Goal: Task Accomplishment & Management: Use online tool/utility

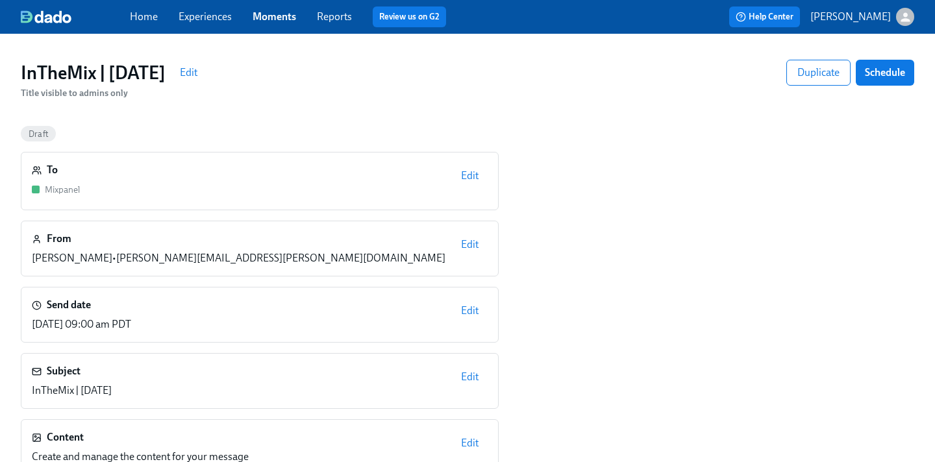
scroll to position [34, 0]
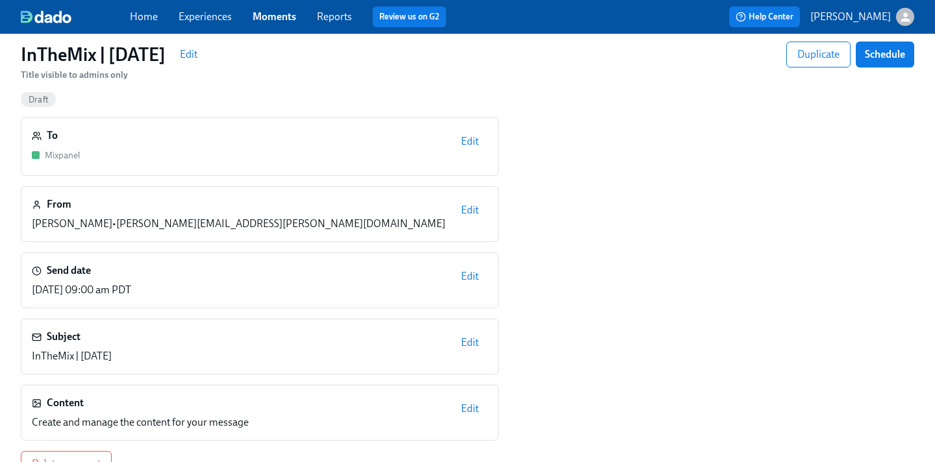
click at [469, 410] on span "Edit" at bounding box center [470, 409] width 18 height 13
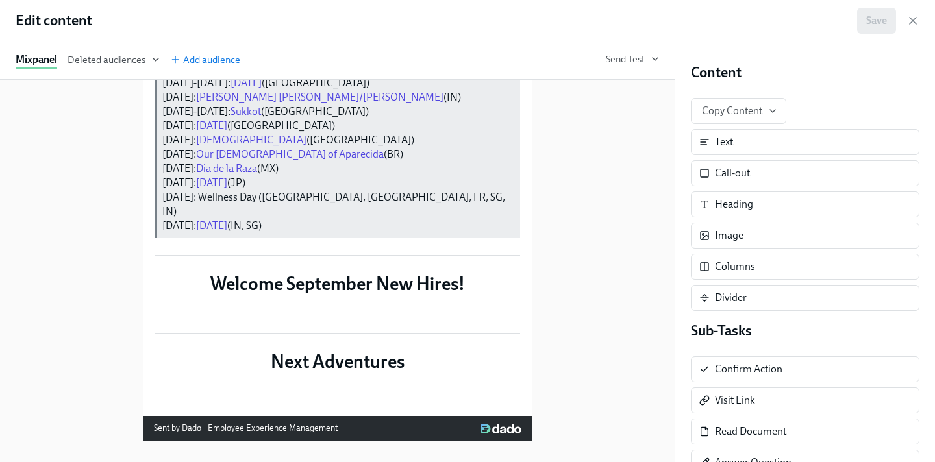
scroll to position [1815, 0]
click at [444, 385] on div "Duplicate Delete" at bounding box center [338, 390] width 368 height 10
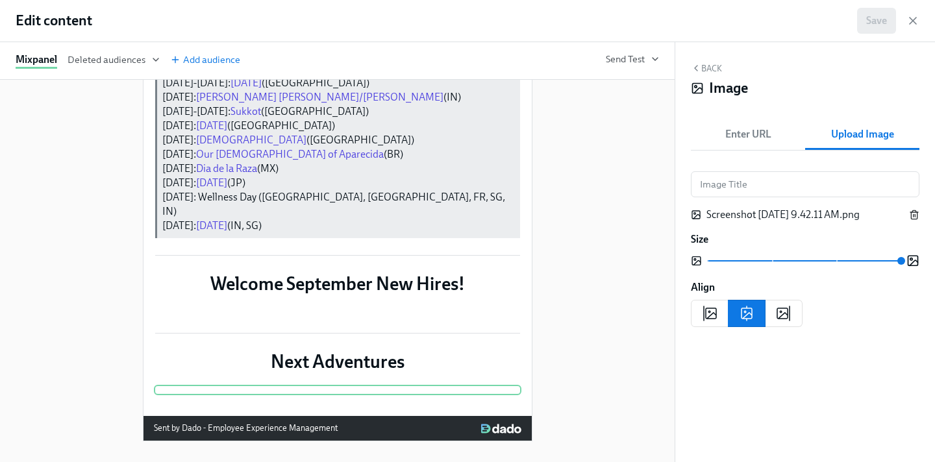
click at [917, 217] on icon "button" at bounding box center [914, 215] width 6 height 7
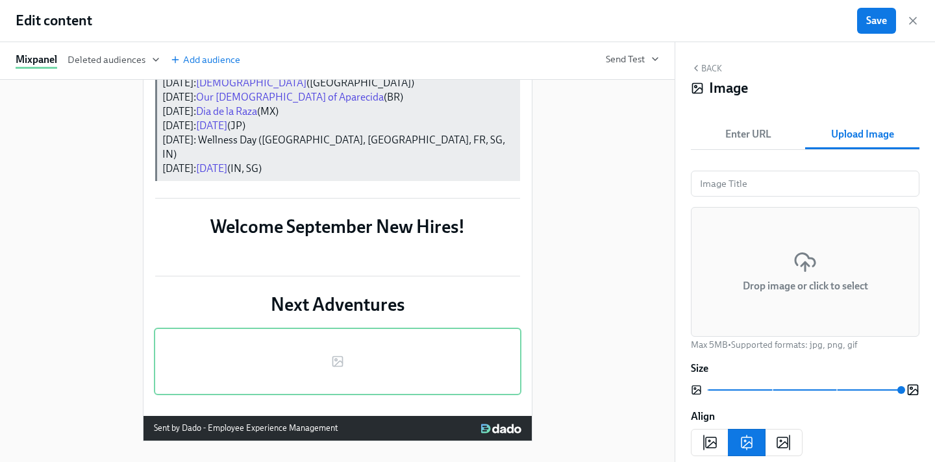
click at [834, 279] on h6 "Drop image or click to select" at bounding box center [805, 286] width 125 height 14
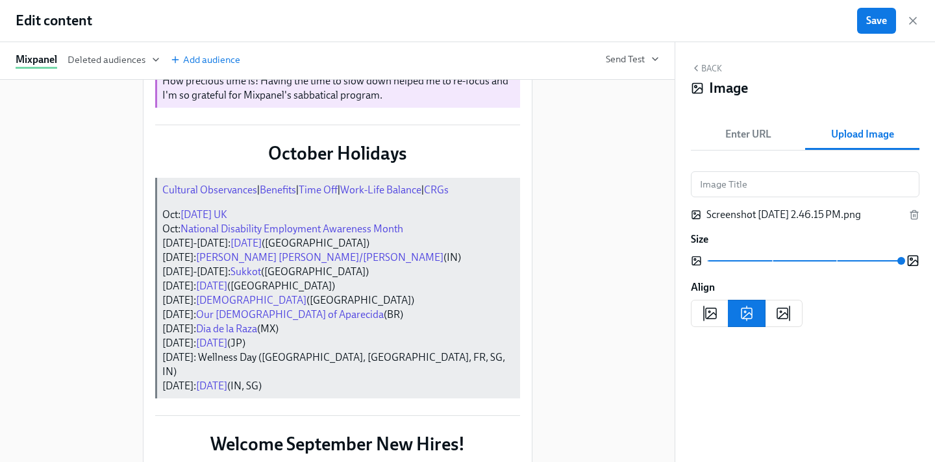
scroll to position [888, 0]
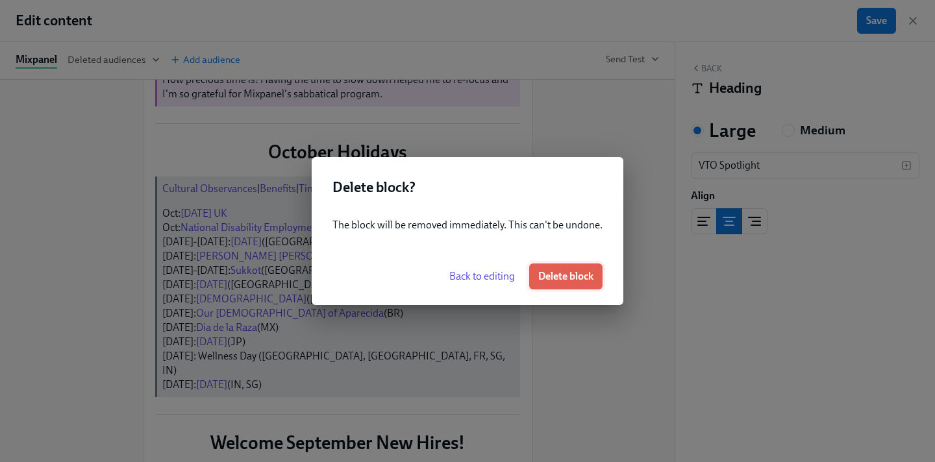
click at [586, 282] on span "Delete block" at bounding box center [565, 276] width 55 height 13
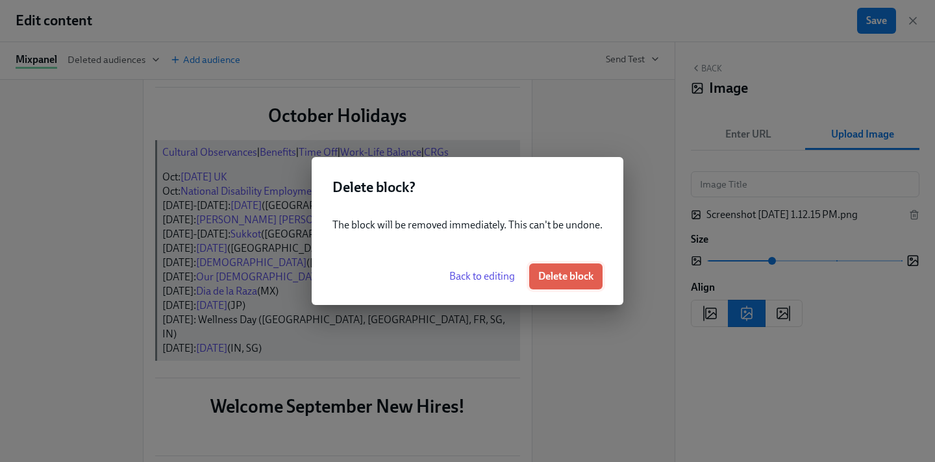
click at [586, 264] on button "Delete block" at bounding box center [565, 277] width 73 height 26
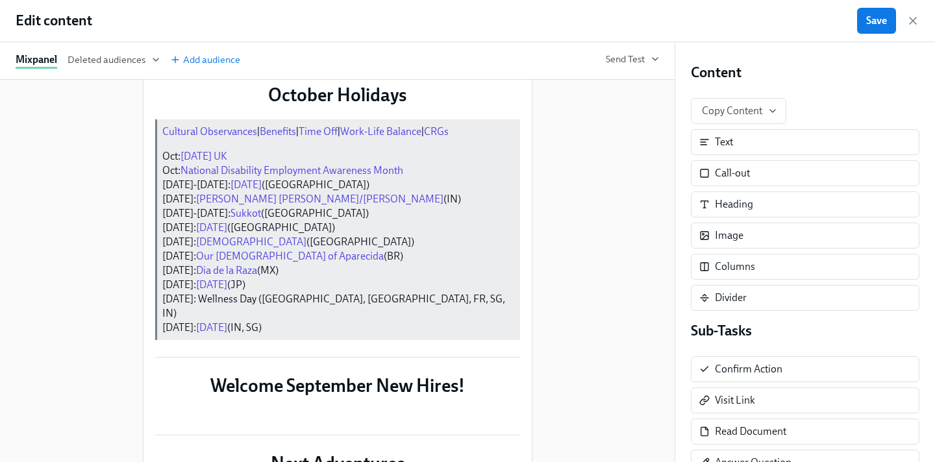
click at [499, 62] on div "Delete" at bounding box center [507, 57] width 24 height 10
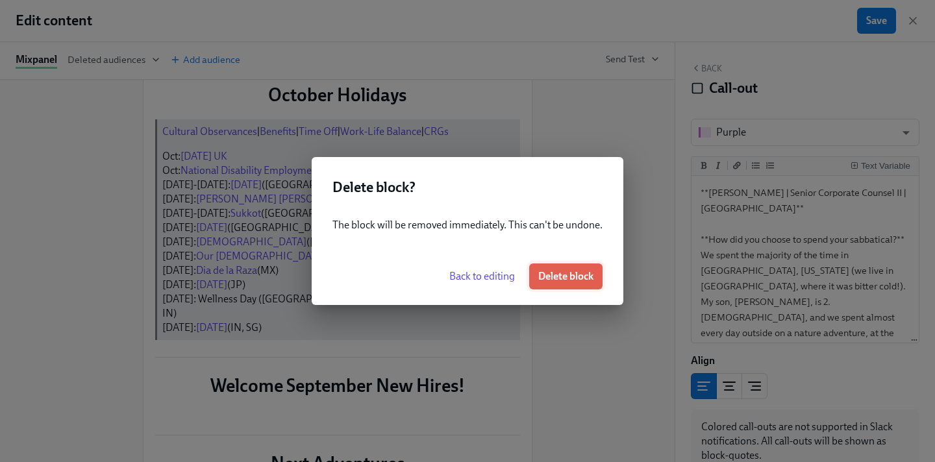
click at [590, 271] on span "Delete block" at bounding box center [565, 276] width 55 height 13
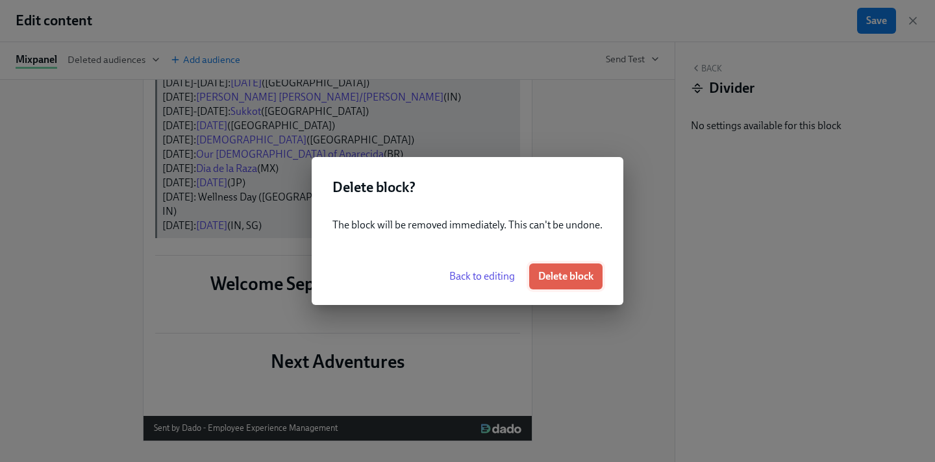
click at [583, 270] on span "Delete block" at bounding box center [565, 276] width 55 height 13
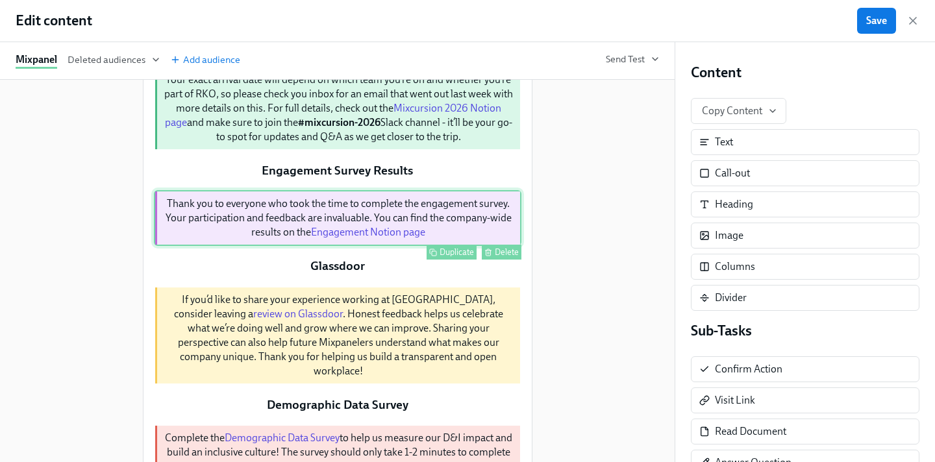
scroll to position [138, 0]
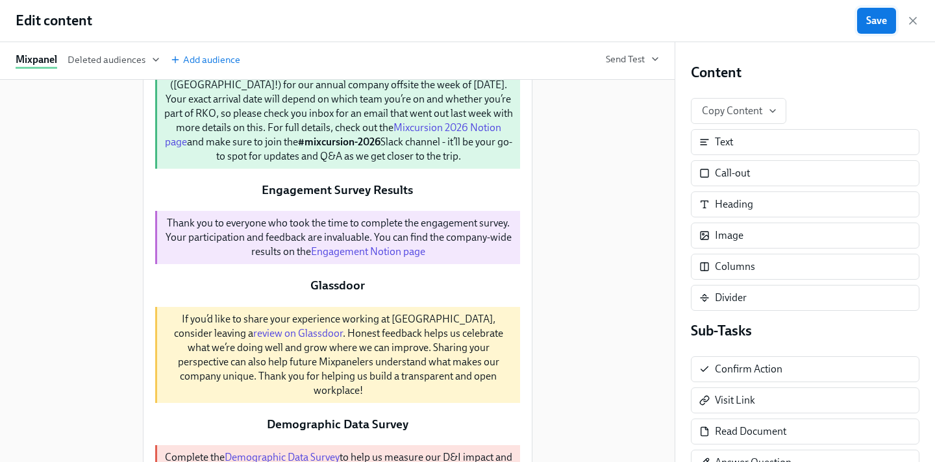
click at [879, 25] on span "Save" at bounding box center [876, 20] width 21 height 13
